Goal: Task Accomplishment & Management: Complete application form

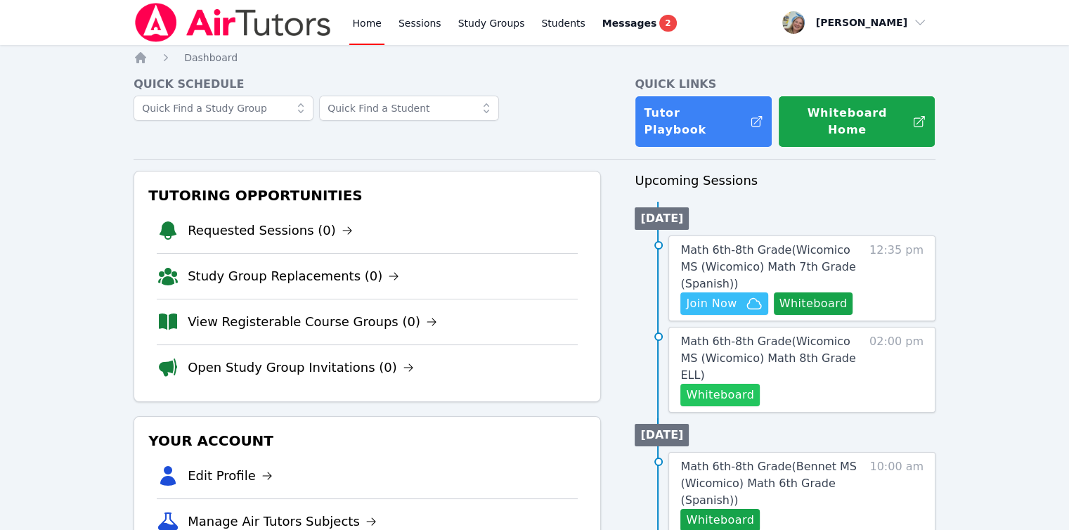
click at [719, 384] on button "Whiteboard" at bounding box center [720, 395] width 79 height 22
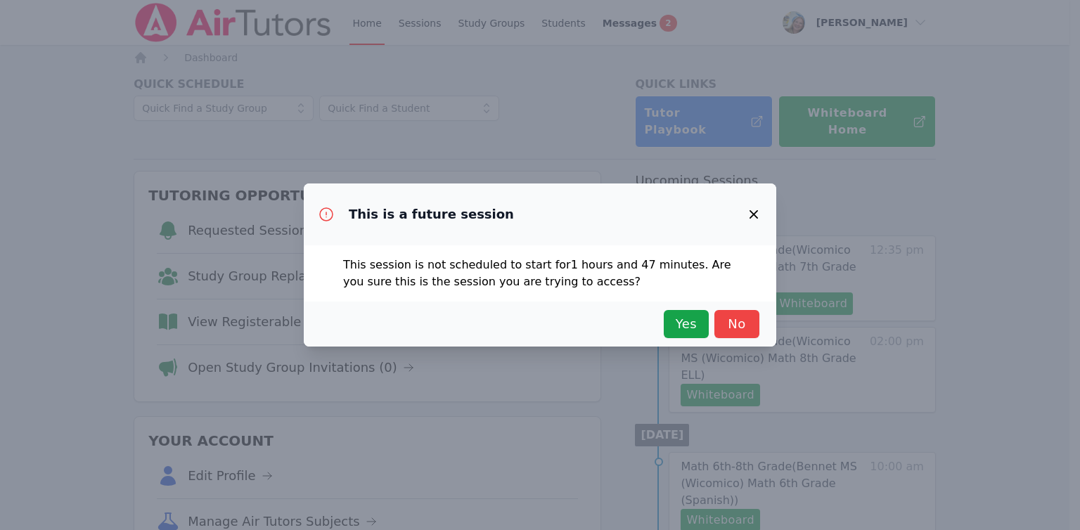
click at [703, 338] on div "Yes No" at bounding box center [540, 324] width 472 height 45
click at [676, 333] on span "Yes" at bounding box center [686, 324] width 31 height 20
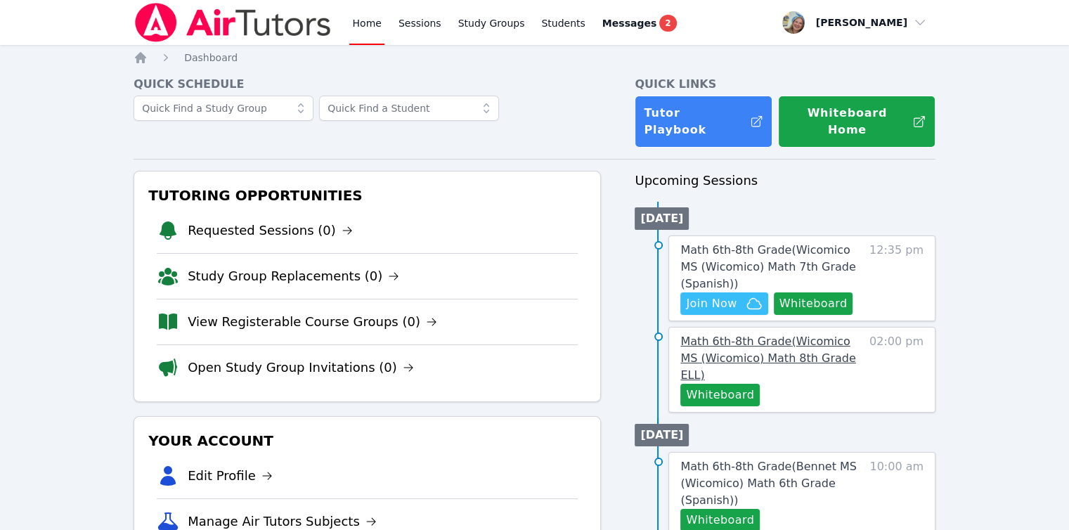
click at [695, 335] on span "Math 6th-8th Grade ( Wicomico MS (Wicomico) Math 8th Grade ELL )" at bounding box center [768, 358] width 175 height 47
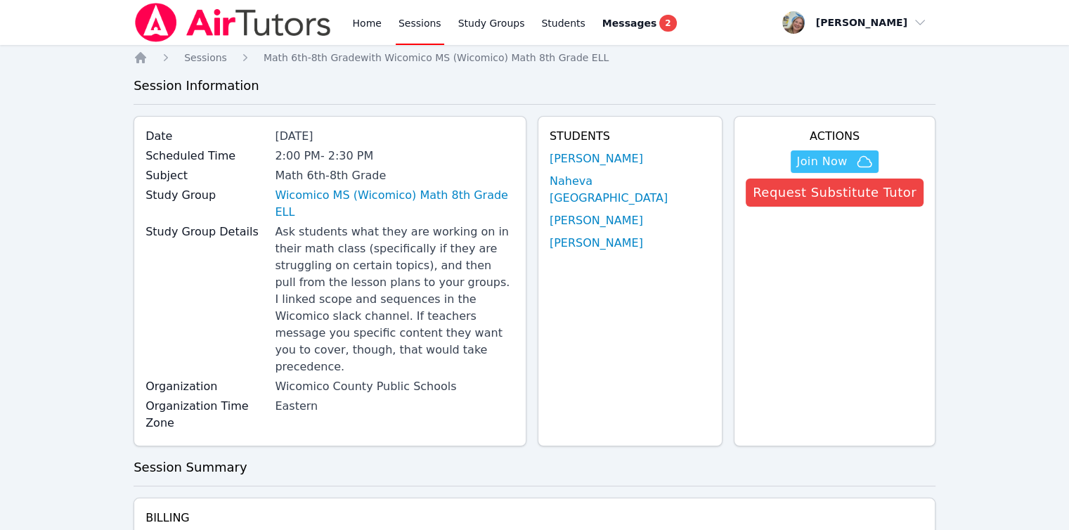
click at [492, 200] on link "Wicomico MS (Wicomico) Math 8th Grade ELL" at bounding box center [395, 204] width 240 height 34
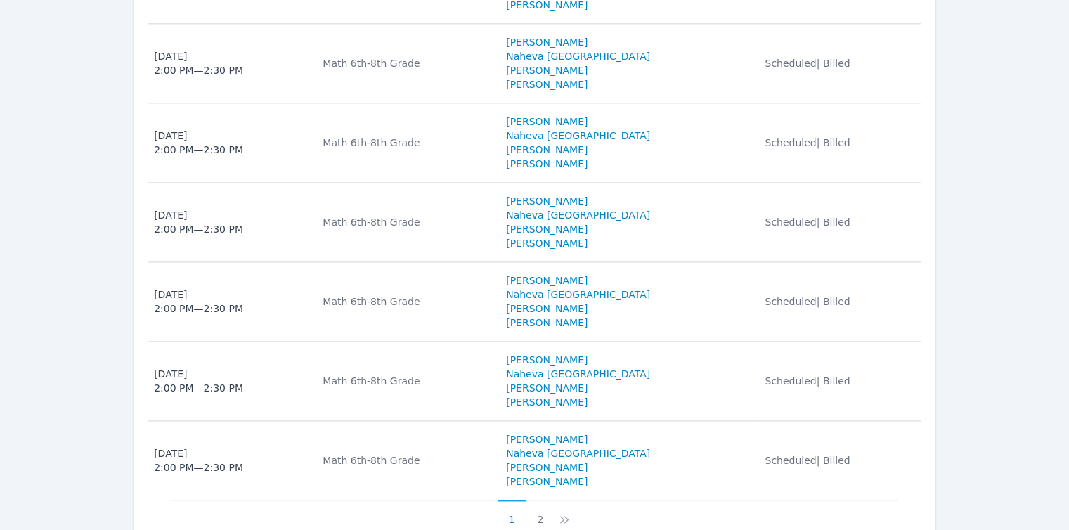
scroll to position [1867, 0]
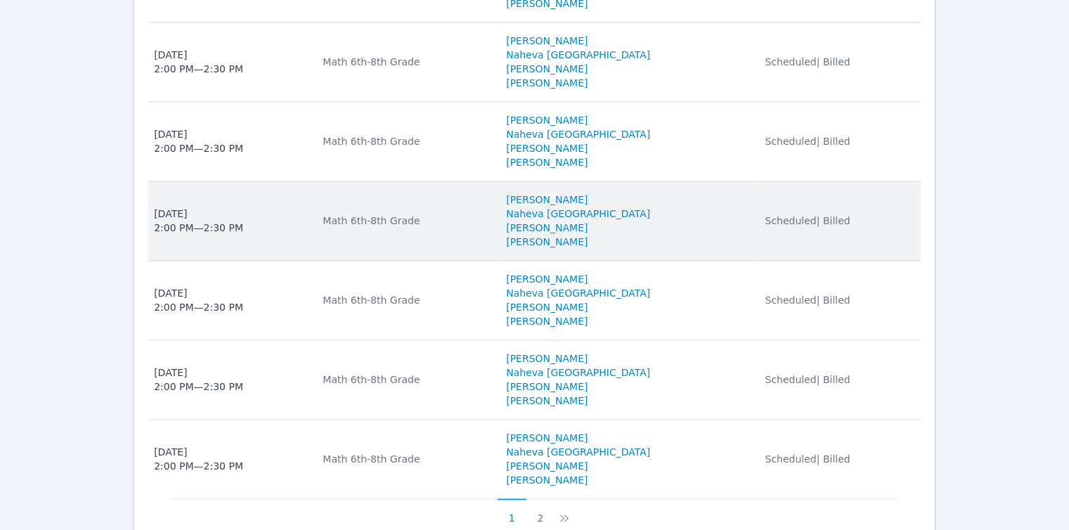
click at [444, 181] on td "Subject Math 6th-8th Grade" at bounding box center [405, 220] width 183 height 79
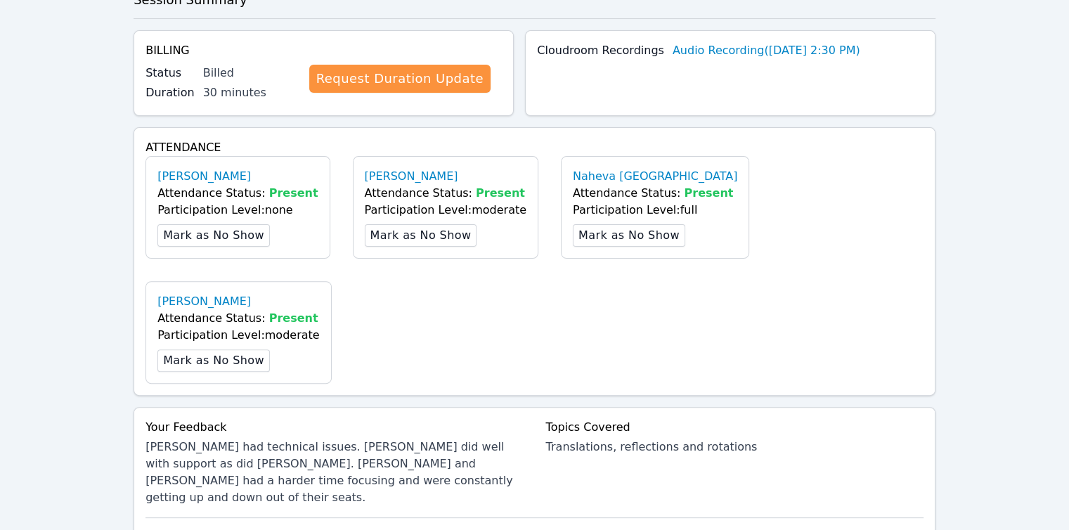
scroll to position [463, 0]
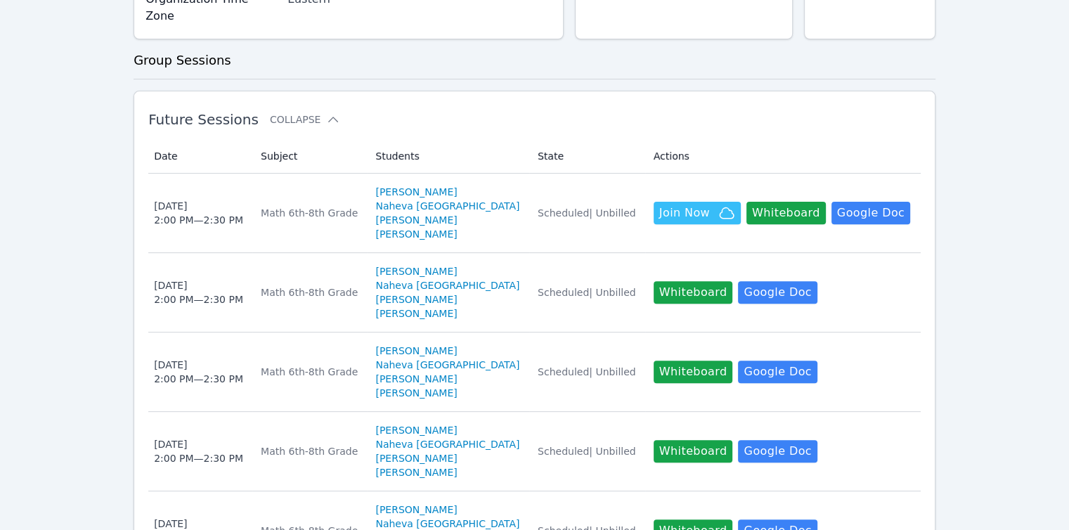
scroll to position [1867, 0]
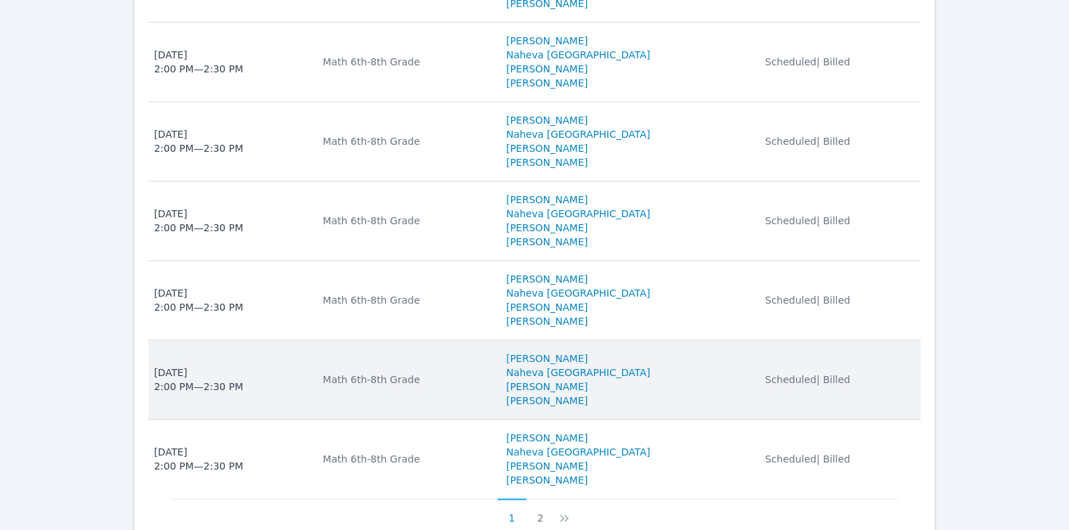
click at [765, 374] on span "Scheduled | Billed" at bounding box center [807, 379] width 85 height 11
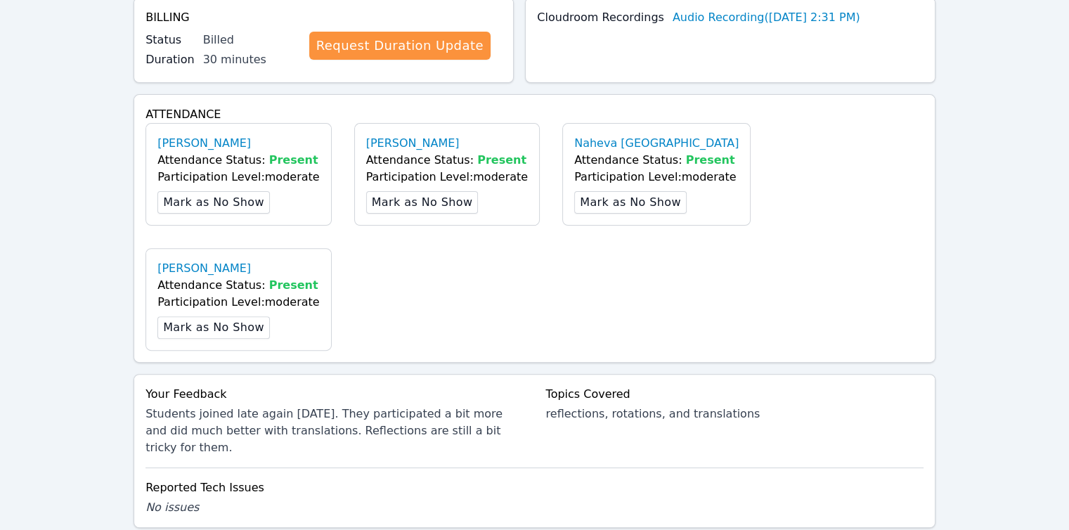
scroll to position [463, 0]
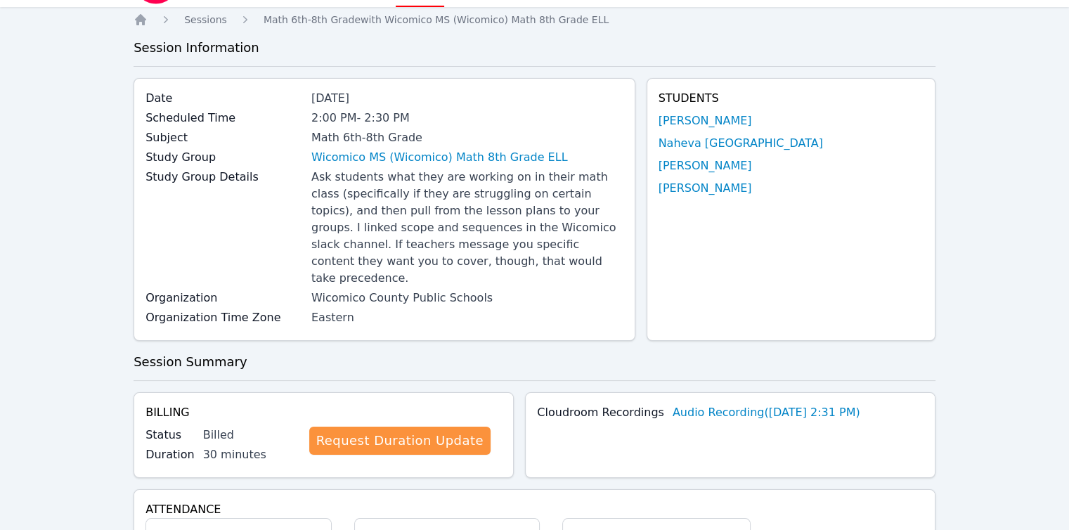
scroll to position [0, 0]
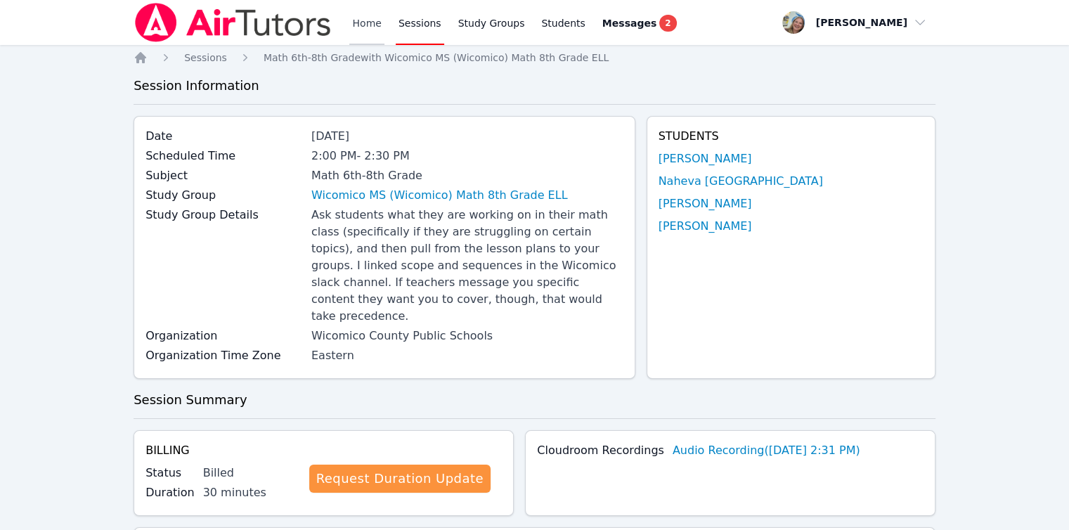
click at [371, 35] on link "Home" at bounding box center [366, 22] width 34 height 45
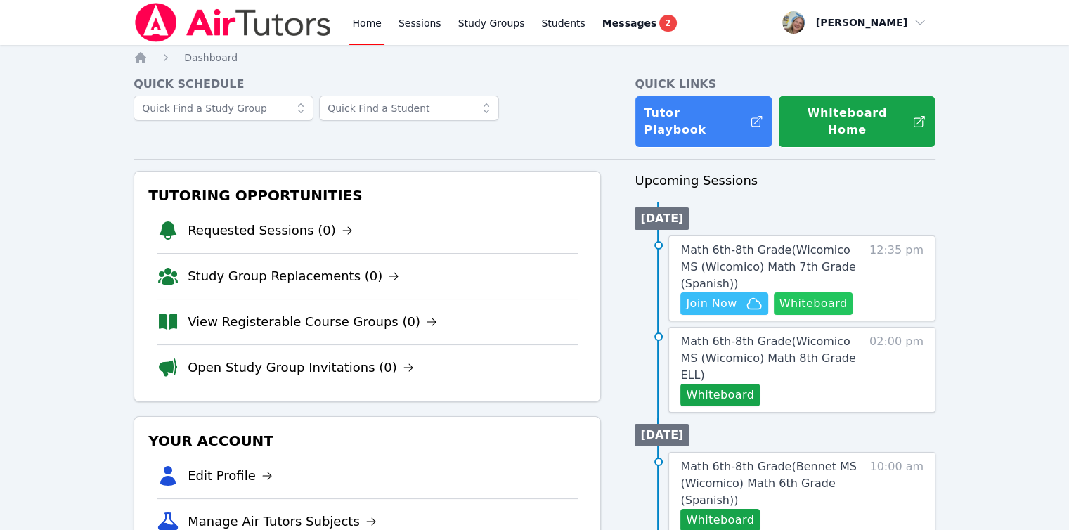
click at [816, 292] on button "Whiteboard" at bounding box center [813, 303] width 79 height 22
click at [710, 295] on span "Join Now" at bounding box center [711, 303] width 51 height 17
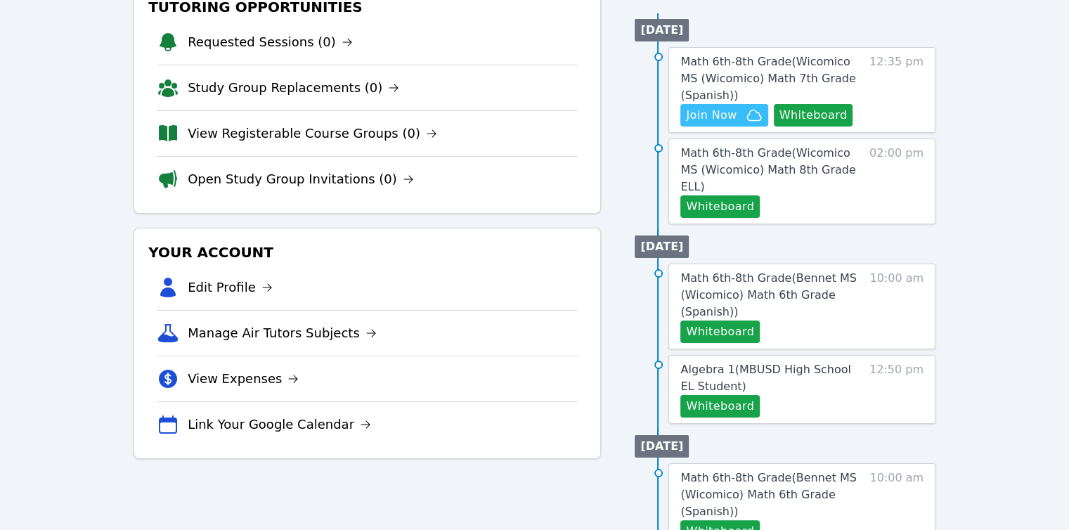
scroll to position [70, 0]
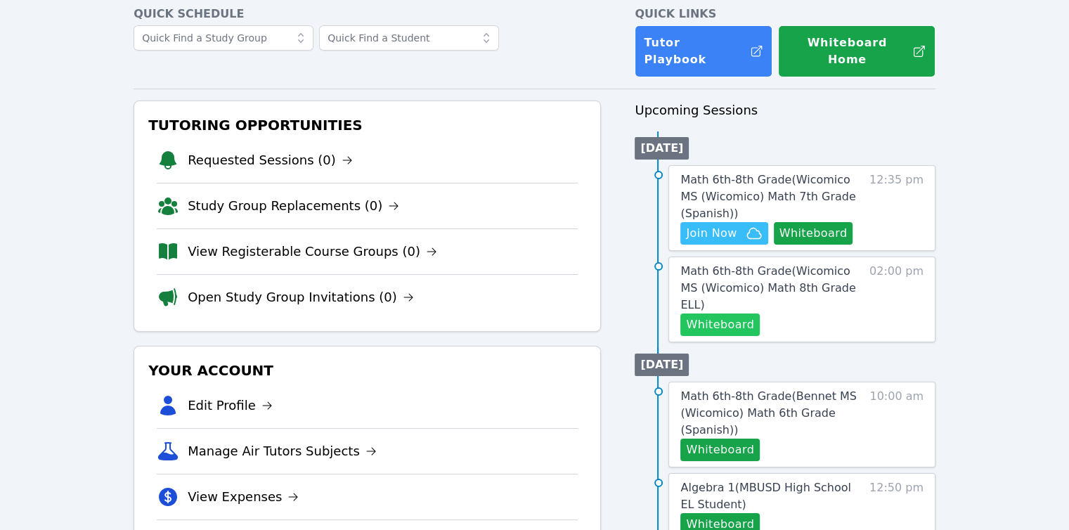
click at [753, 314] on button "Whiteboard" at bounding box center [720, 325] width 79 height 22
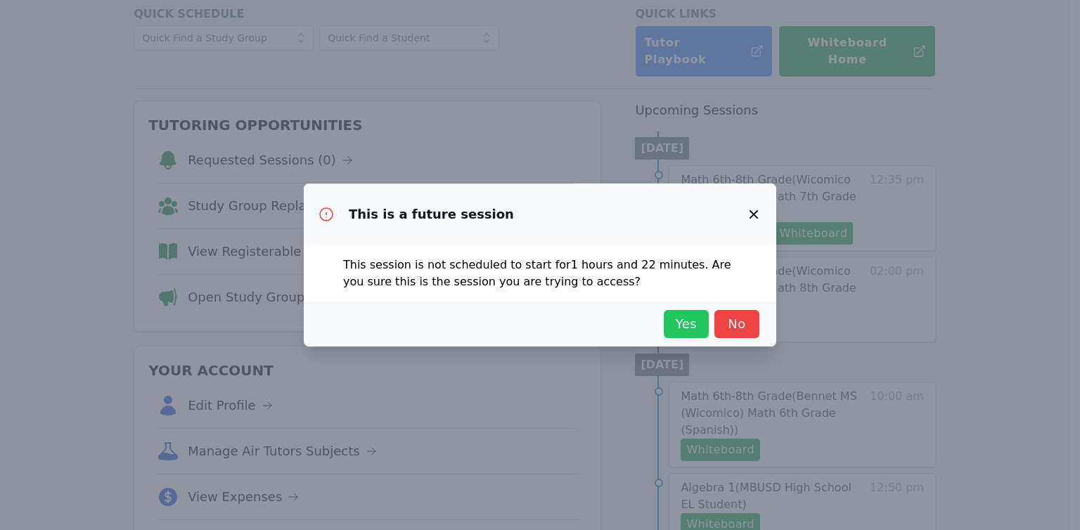
click at [707, 331] on button "Yes" at bounding box center [686, 324] width 45 height 28
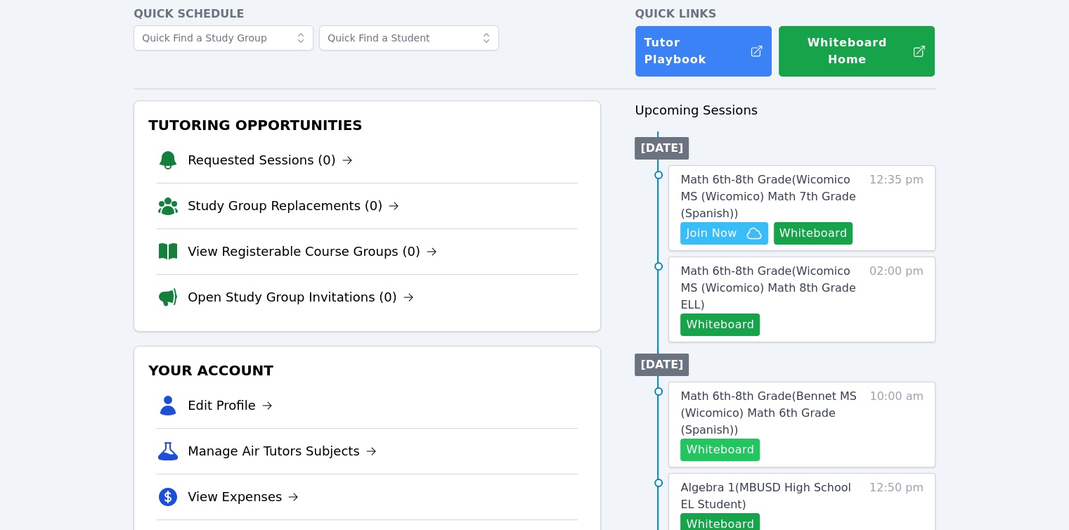
click at [711, 439] on button "Whiteboard" at bounding box center [720, 450] width 79 height 22
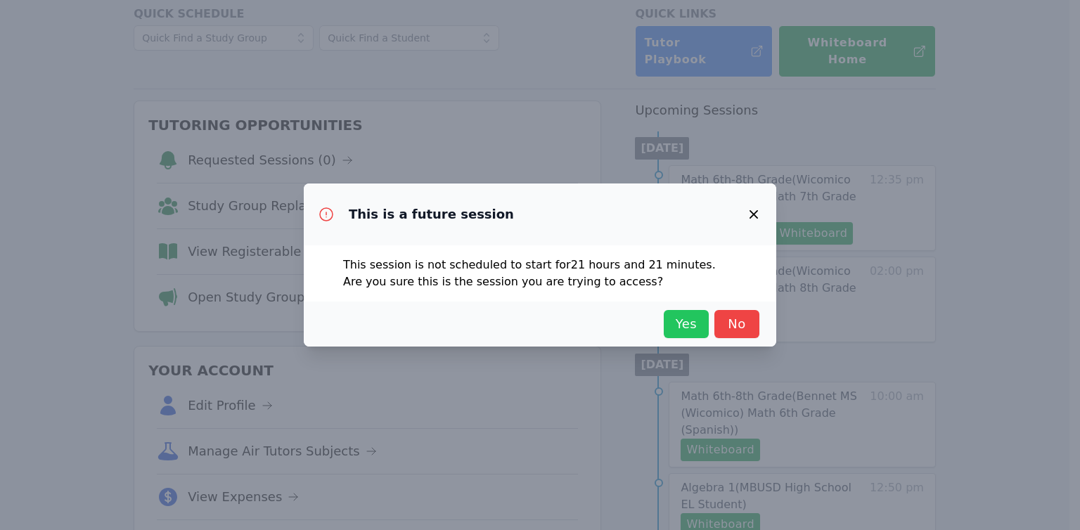
click at [683, 325] on span "Yes" at bounding box center [686, 324] width 31 height 20
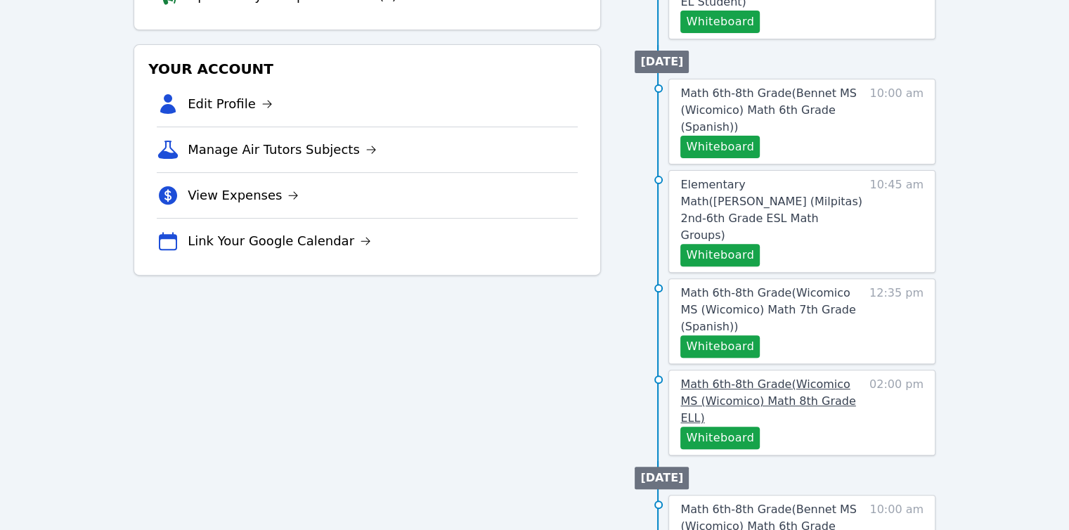
scroll to position [460, 0]
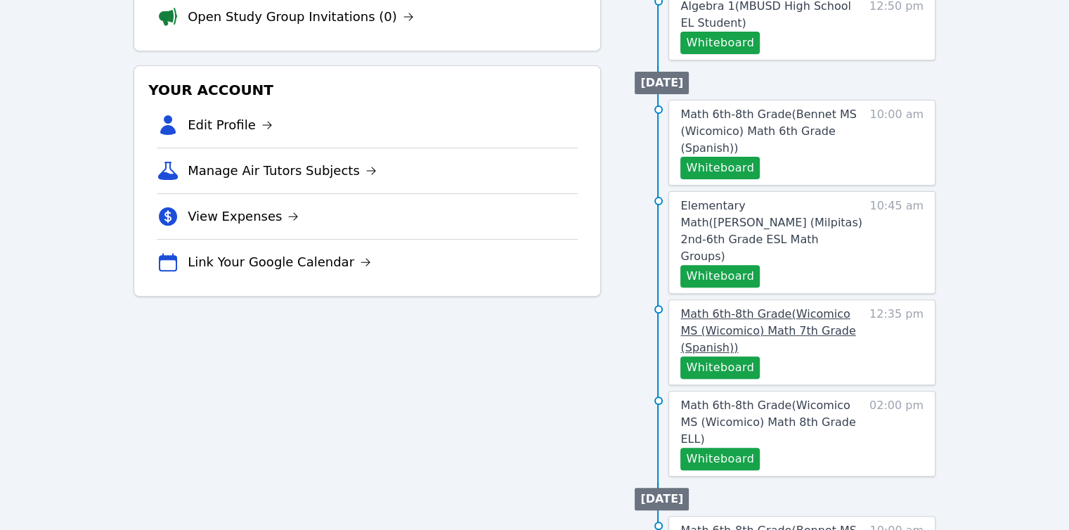
click at [709, 307] on span "Math 6th-8th Grade ( Wicomico MS (Wicomico) Math 7th Grade (Spanish) )" at bounding box center [768, 330] width 175 height 47
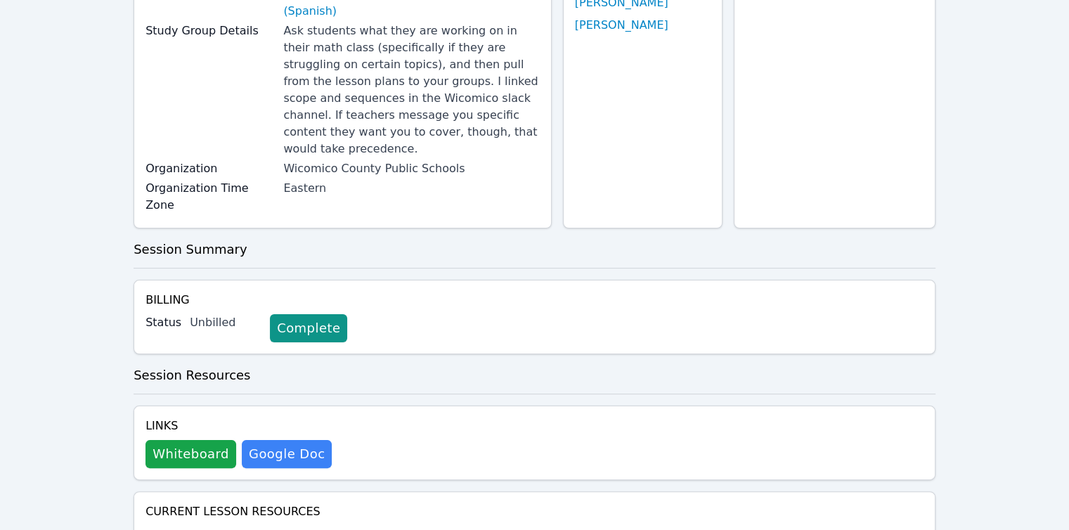
scroll to position [211, 0]
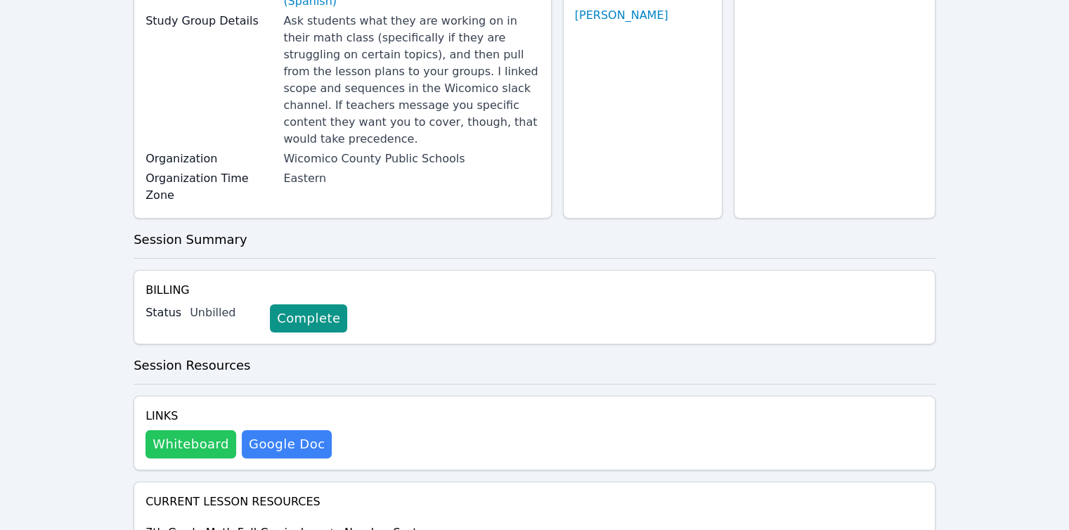
click at [196, 430] on button "Whiteboard" at bounding box center [191, 444] width 91 height 28
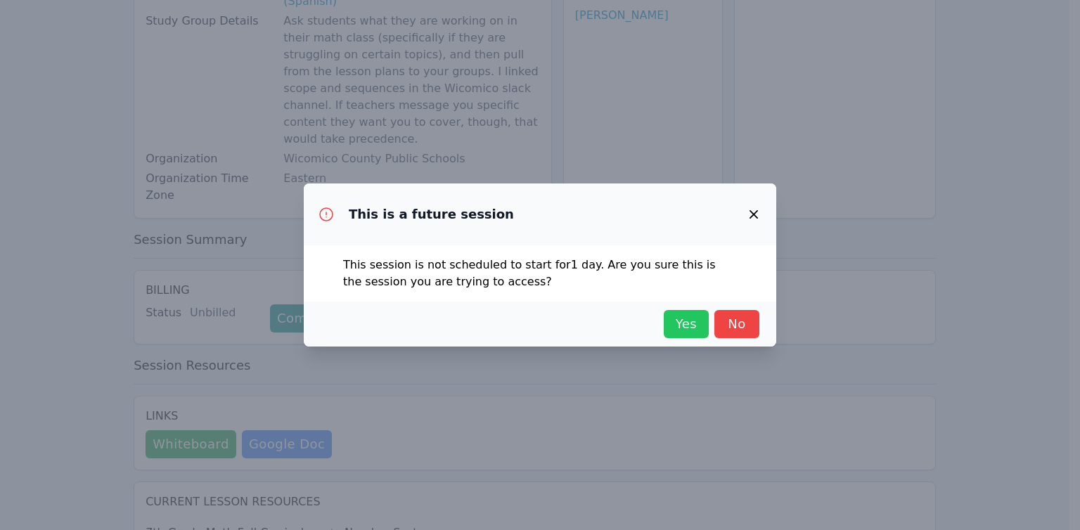
click at [684, 321] on span "Yes" at bounding box center [686, 324] width 31 height 20
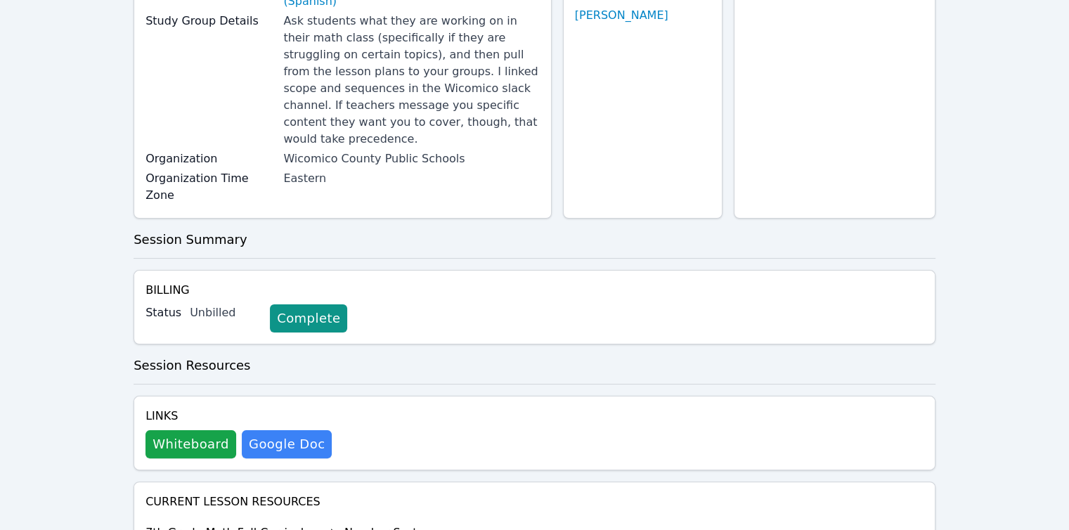
scroll to position [0, 0]
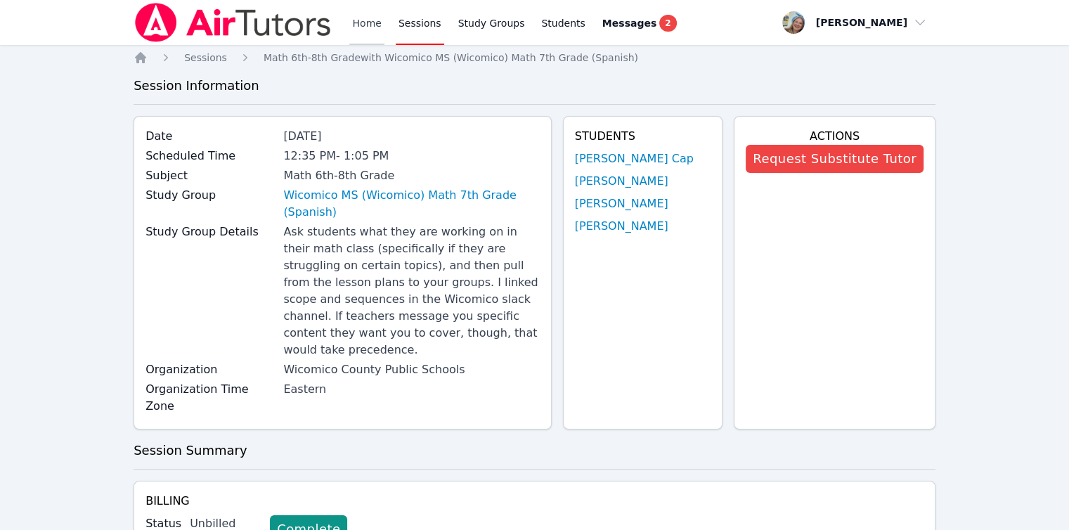
click at [374, 37] on link "Home" at bounding box center [366, 22] width 34 height 45
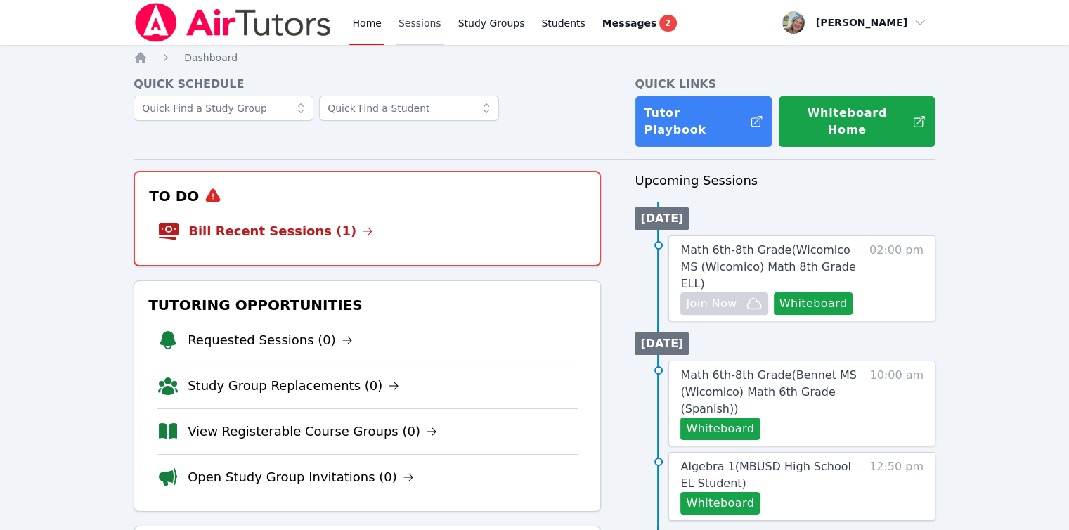
click at [408, 34] on link "Sessions" at bounding box center [420, 22] width 49 height 45
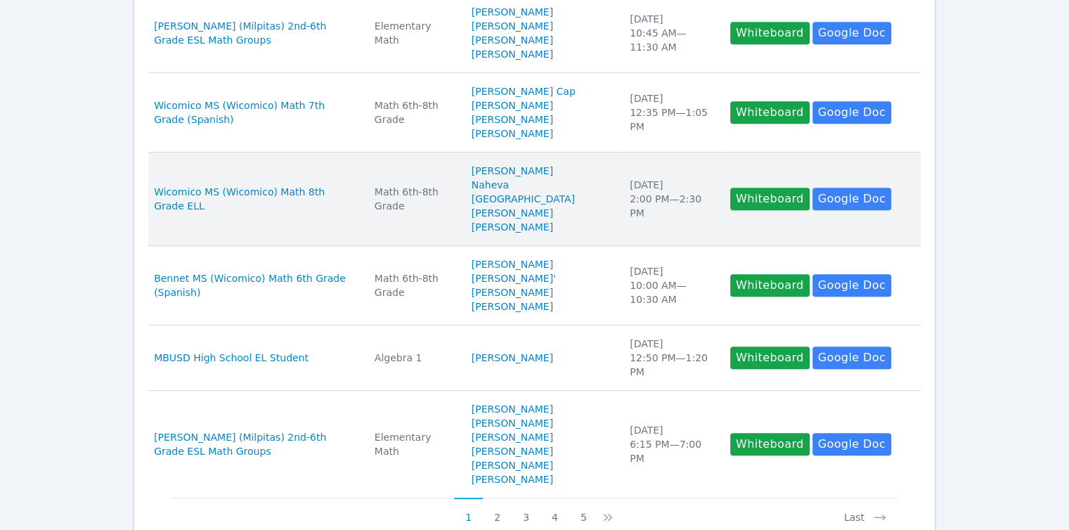
scroll to position [673, 0]
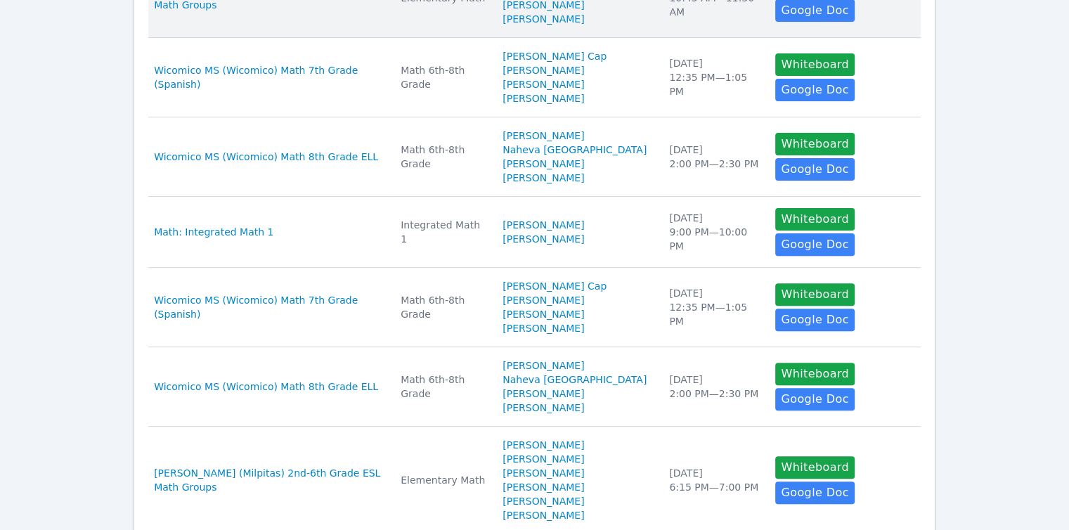
scroll to position [492, 0]
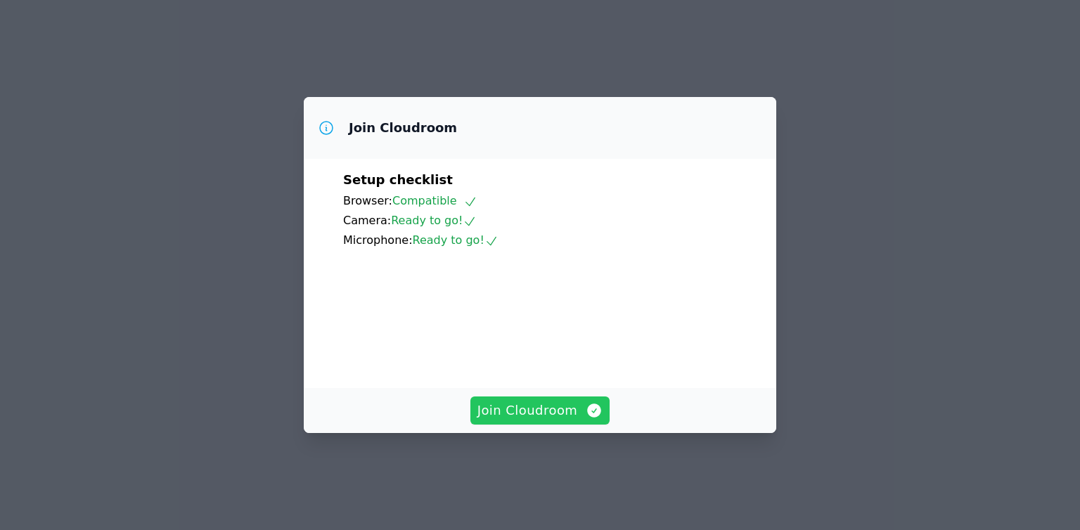
click at [535, 418] on span "Join Cloudroom" at bounding box center [540, 411] width 126 height 20
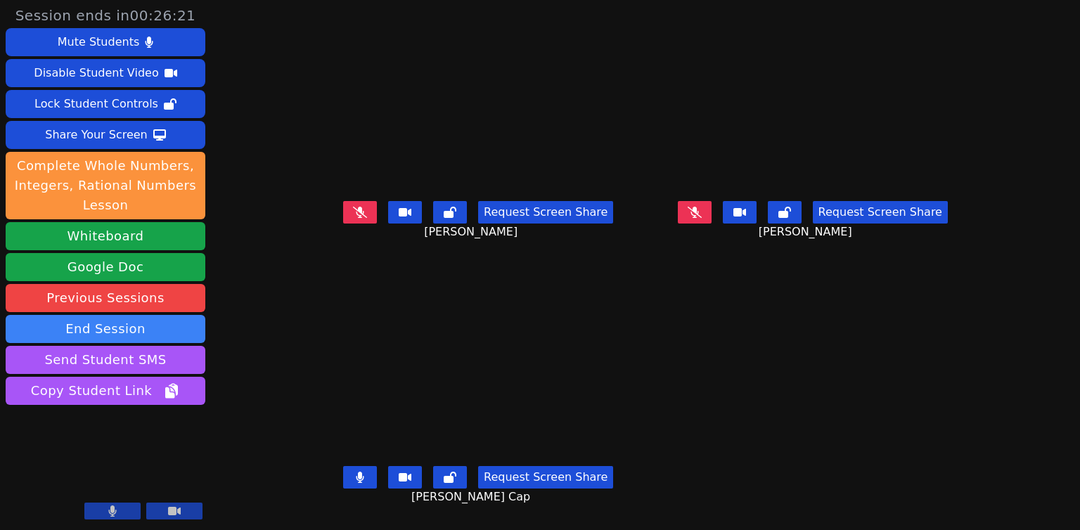
click at [811, 442] on main "Dulce Teles-Marcos Request Screen Share Dulce Teles-Marcos Alexis Ruiz Ruiz Req…" at bounding box center [644, 265] width 657 height 530
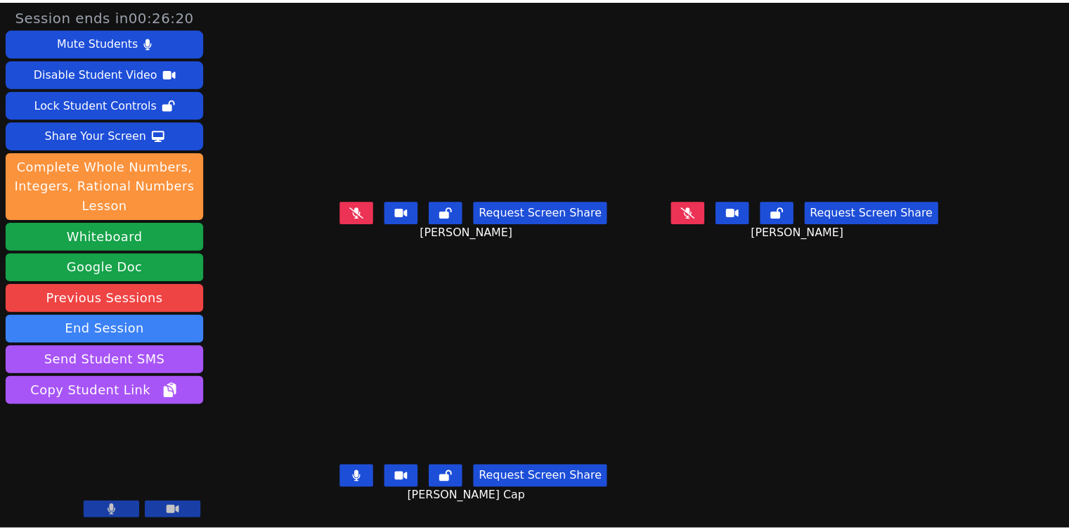
scroll to position [11, 0]
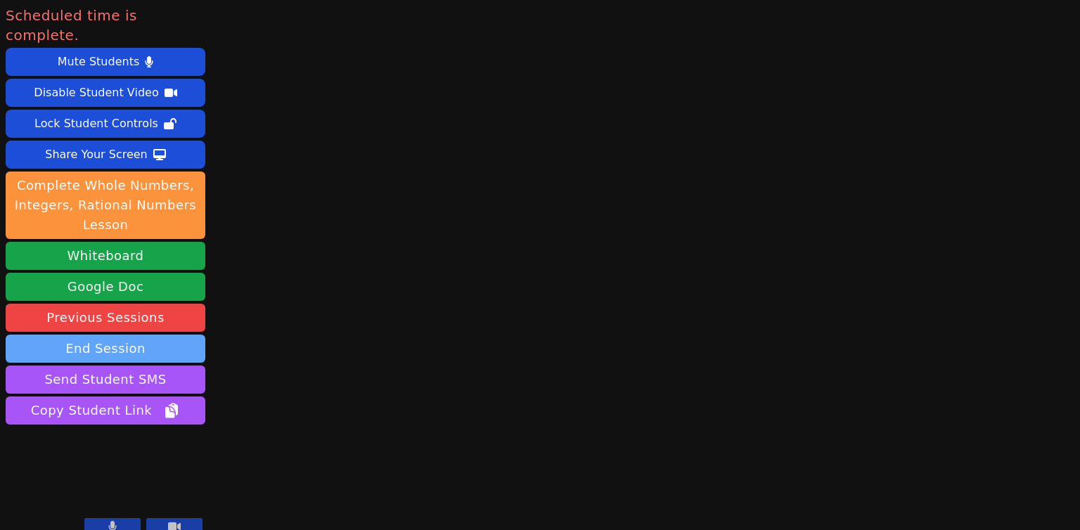
click at [161, 335] on button "End Session" at bounding box center [106, 349] width 200 height 28
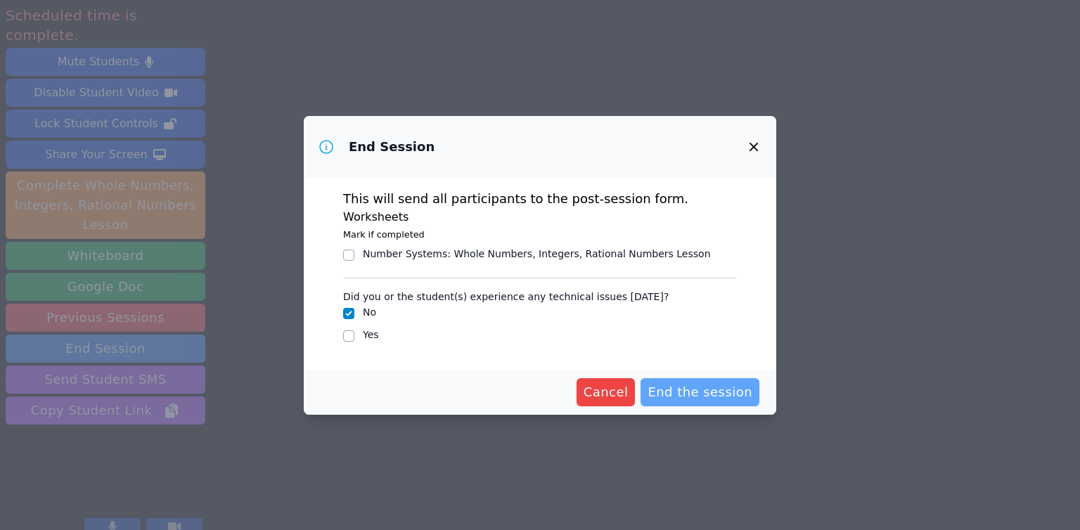
click at [711, 397] on span "End the session" at bounding box center [699, 392] width 105 height 20
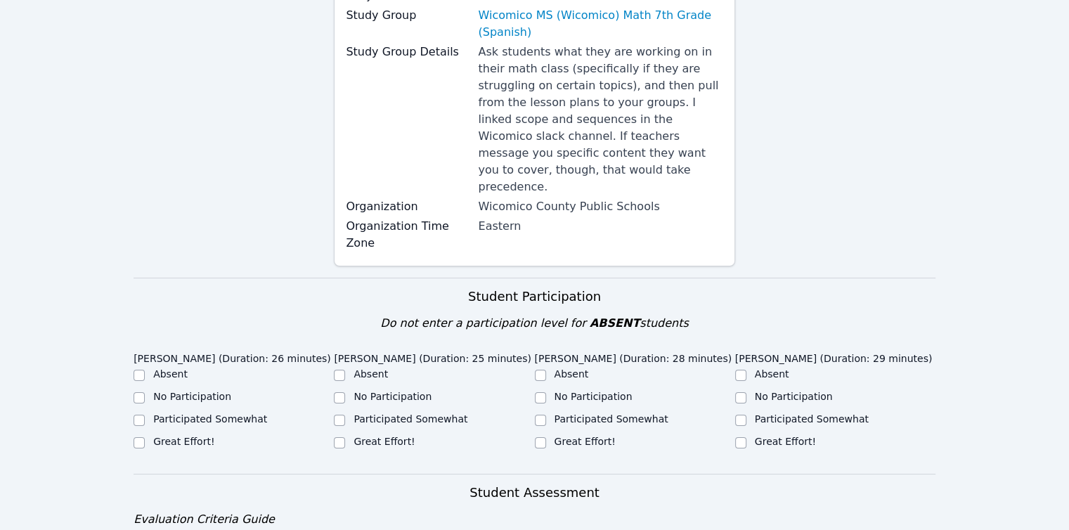
scroll to position [352, 0]
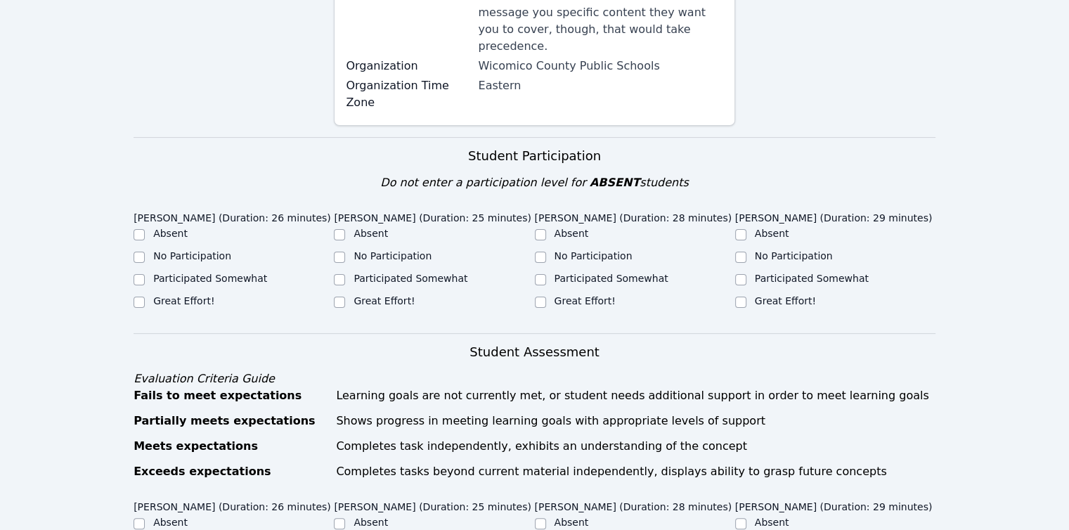
click at [204, 273] on label "Participated Somewhat" at bounding box center [210, 278] width 114 height 11
click at [145, 274] on input "Participated Somewhat" at bounding box center [139, 279] width 11 height 11
checkbox input "true"
drag, startPoint x: 392, startPoint y: 242, endPoint x: 409, endPoint y: 242, distance: 16.9
click at [393, 273] on label "Participated Somewhat" at bounding box center [411, 278] width 114 height 11
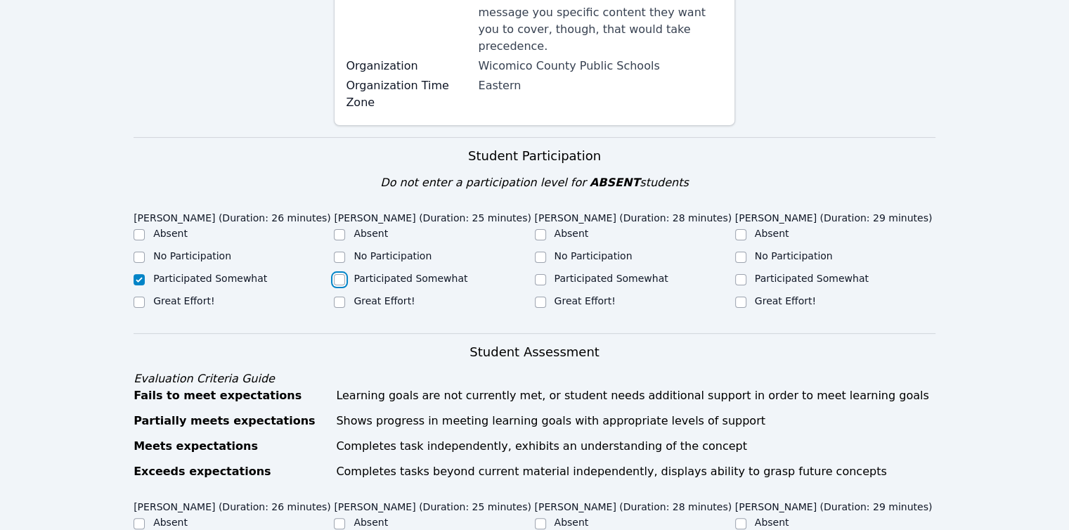
click at [345, 274] on input "Participated Somewhat" at bounding box center [339, 279] width 11 height 11
checkbox input "true"
click at [579, 273] on label "Participated Somewhat" at bounding box center [612, 278] width 114 height 11
click at [546, 274] on input "Participated Somewhat" at bounding box center [540, 279] width 11 height 11
checkbox input "true"
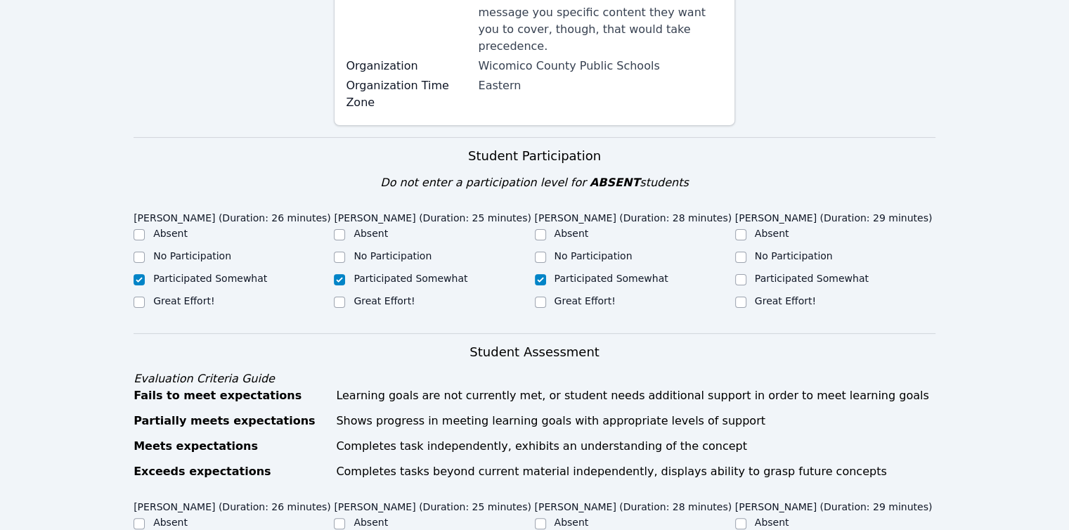
click at [808, 273] on label "Participated Somewhat" at bounding box center [812, 278] width 114 height 11
click at [747, 274] on input "Participated Somewhat" at bounding box center [740, 279] width 11 height 11
checkbox input "true"
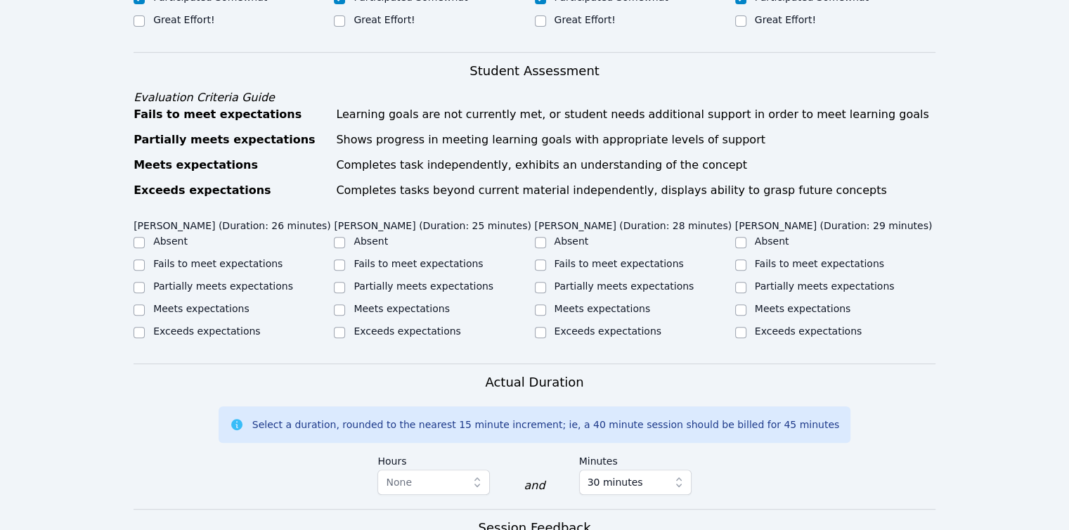
click at [202, 281] on label "Partially meets expectations" at bounding box center [223, 286] width 140 height 11
click at [145, 282] on input "Partially meets expectations" at bounding box center [139, 287] width 11 height 11
checkbox input "true"
click at [402, 281] on label "Partially meets expectations" at bounding box center [424, 286] width 140 height 11
click at [345, 282] on input "Partially meets expectations" at bounding box center [339, 287] width 11 height 11
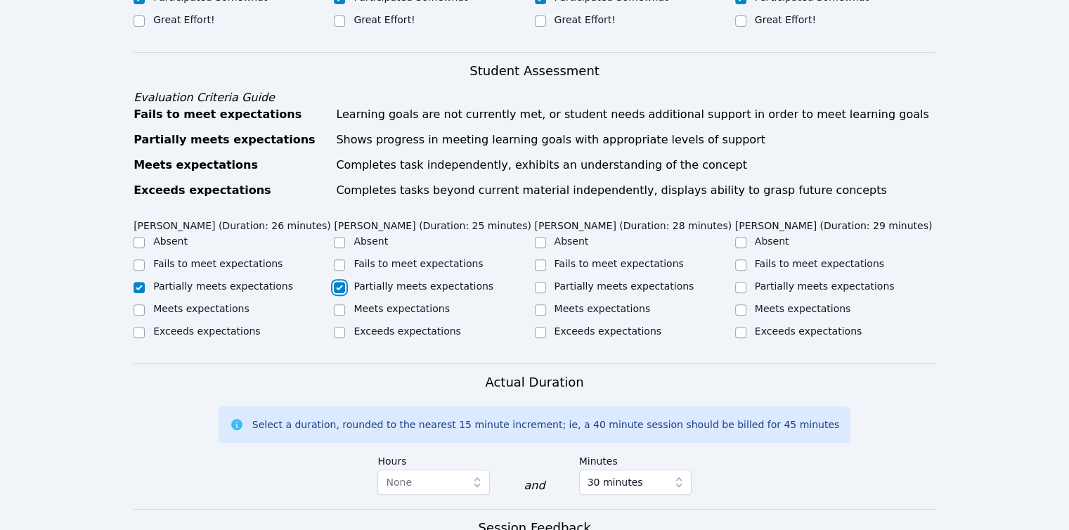
checkbox input "true"
click at [600, 281] on label "Partially meets expectations" at bounding box center [625, 286] width 140 height 11
click at [546, 282] on input "Partially meets expectations" at bounding box center [540, 287] width 11 height 11
checkbox input "true"
click at [776, 281] on label "Partially meets expectations" at bounding box center [825, 286] width 140 height 11
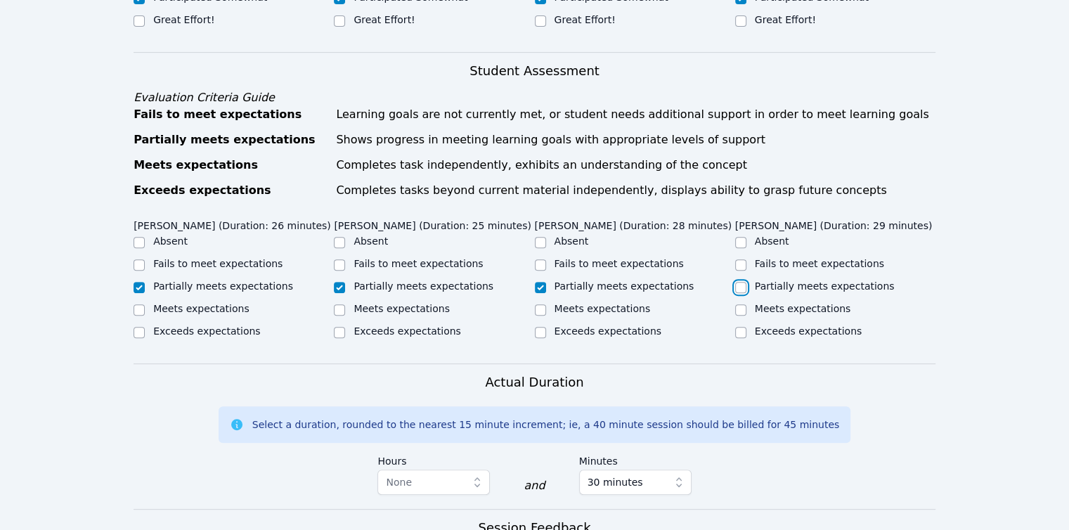
click at [747, 282] on input "Partially meets expectations" at bounding box center [740, 287] width 11 height 11
checkbox input "true"
click at [616, 303] on label "Meets expectations" at bounding box center [603, 308] width 96 height 11
click at [546, 304] on input "Meets expectations" at bounding box center [540, 309] width 11 height 11
checkbox input "true"
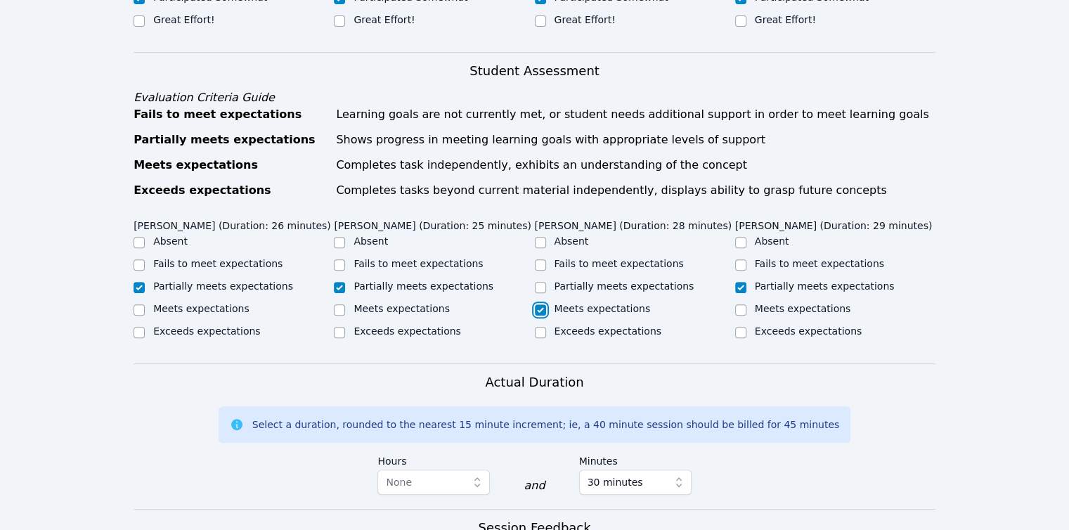
checkbox input "false"
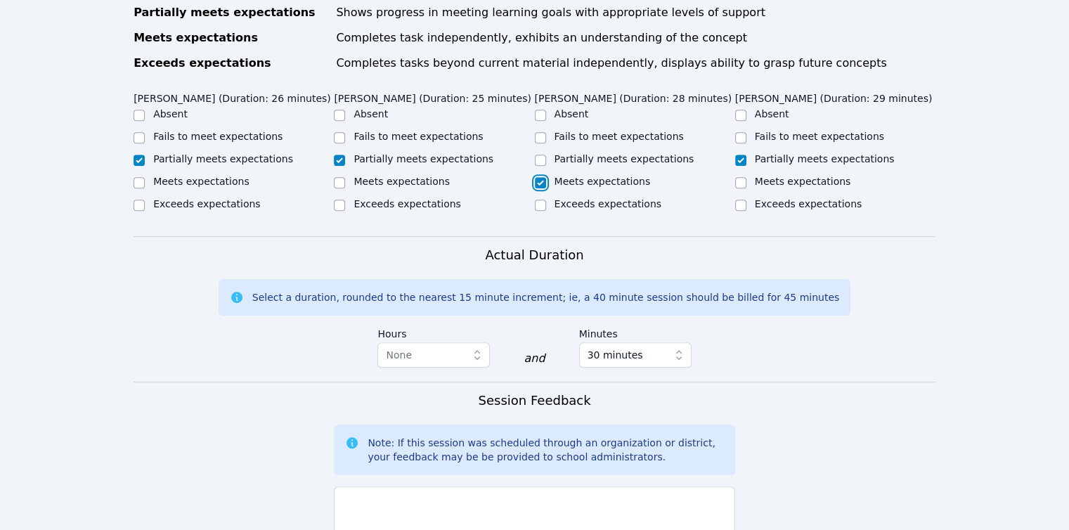
scroll to position [914, 0]
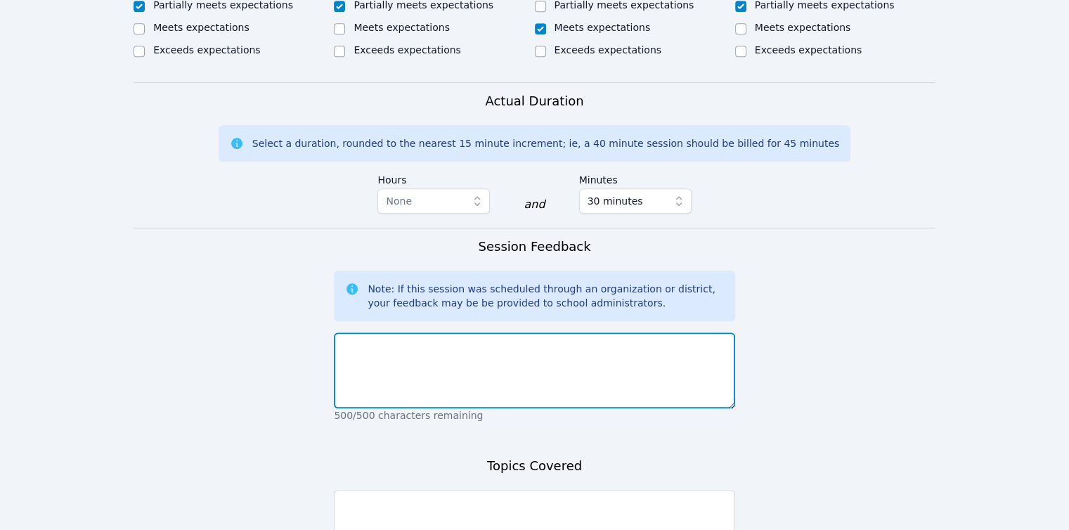
click at [449, 333] on textarea at bounding box center [534, 371] width 401 height 76
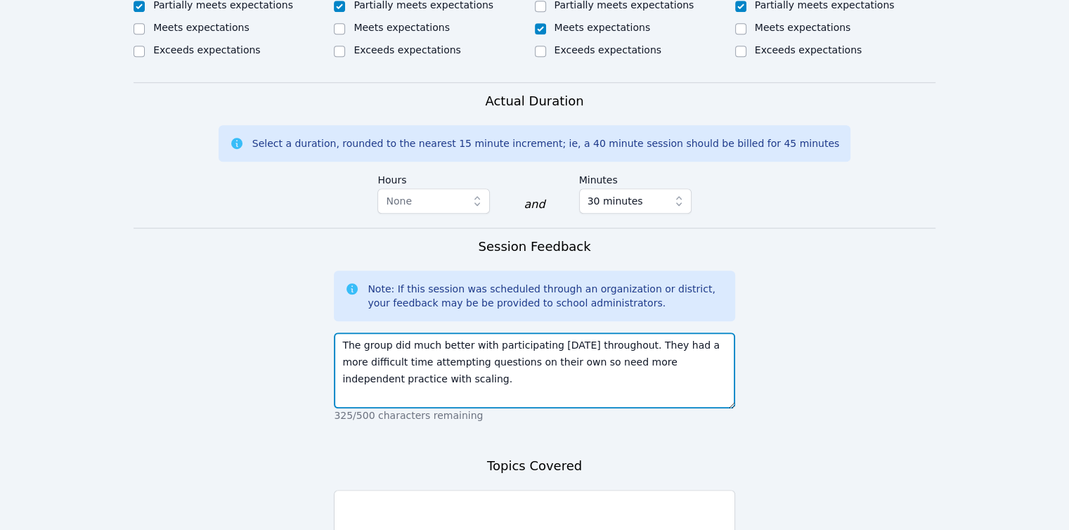
type textarea "The group did much better with participating today throughout. They had a more …"
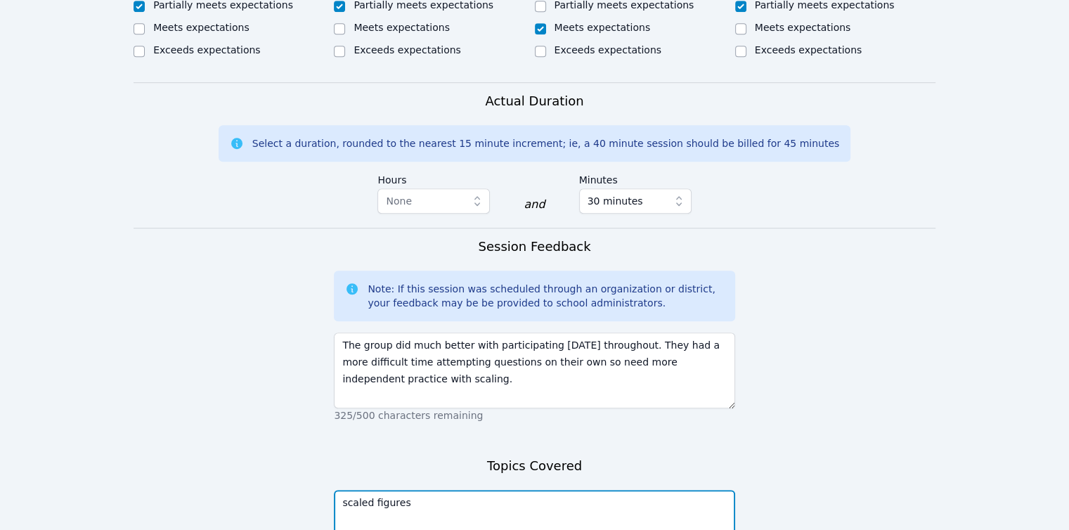
type textarea "scaled figures"
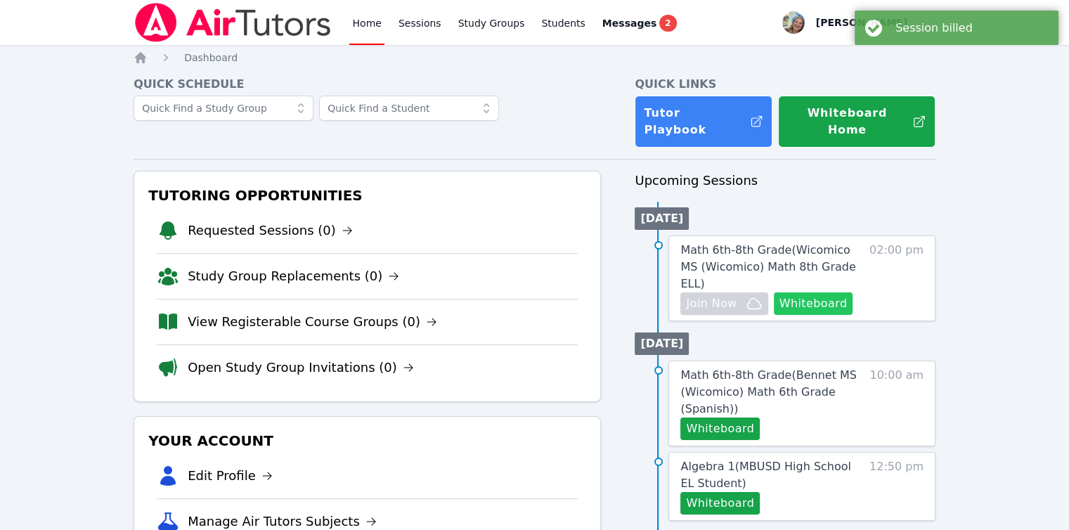
click at [845, 292] on button "Whiteboard" at bounding box center [813, 303] width 79 height 22
